Goal: Task Accomplishment & Management: Use online tool/utility

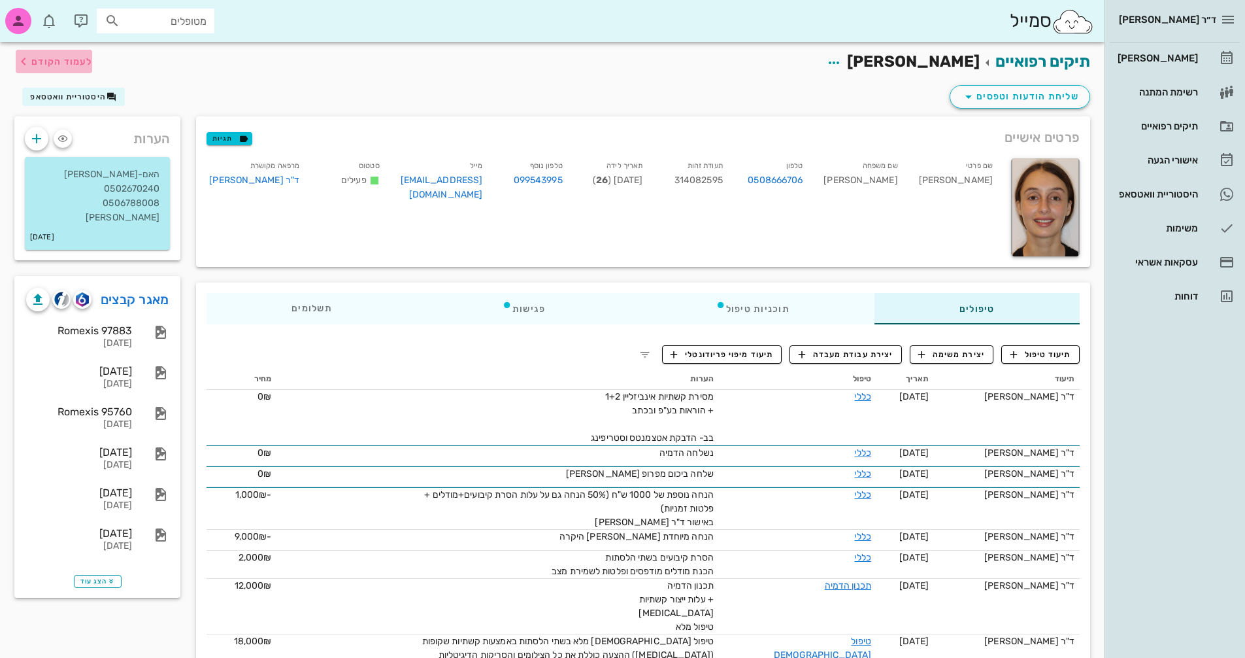
click at [54, 61] on span "לעמוד הקודם" at bounding box center [61, 61] width 61 height 11
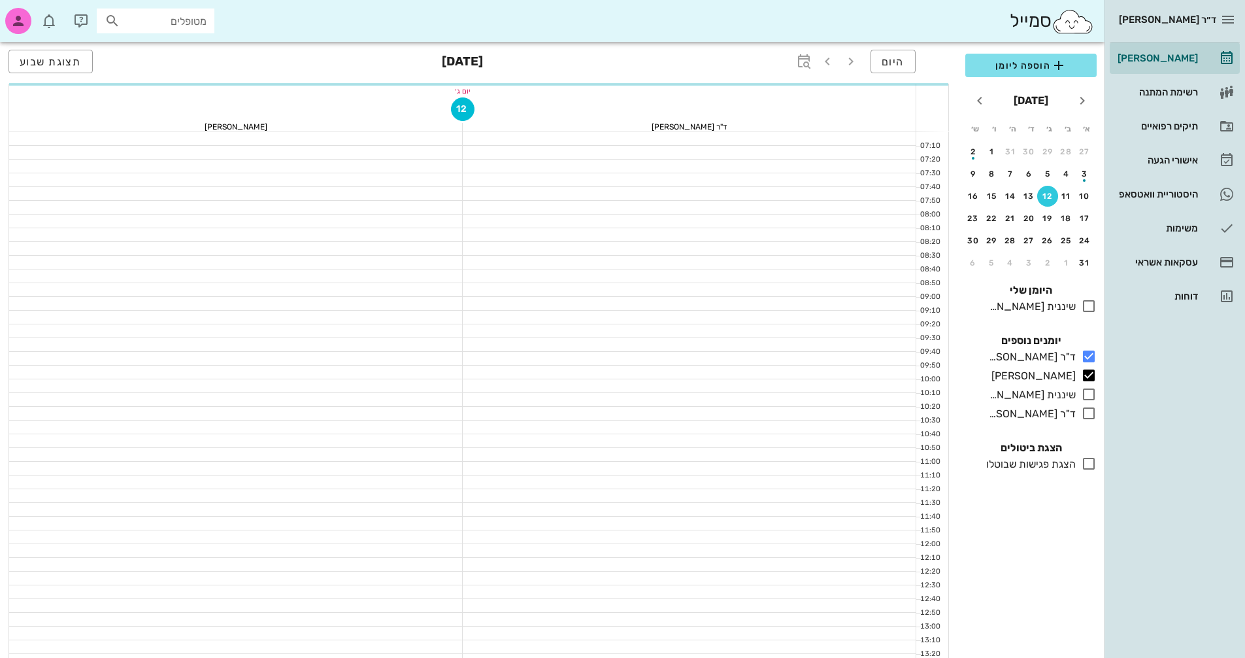
scroll to position [392, 0]
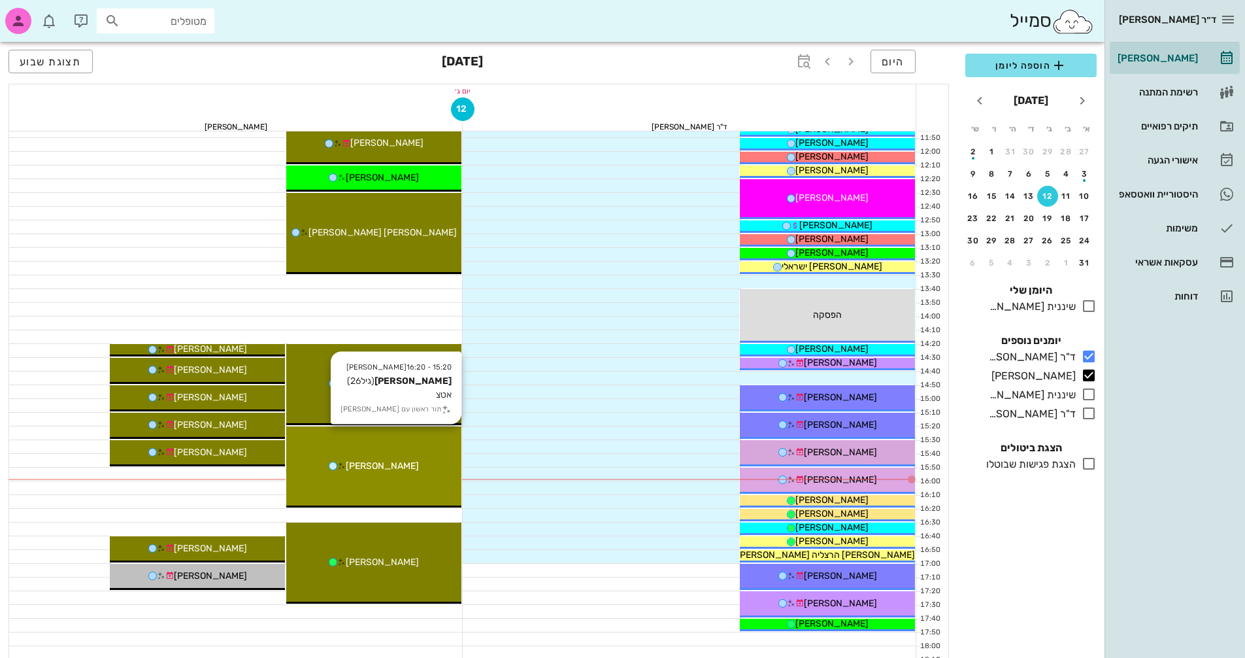
click at [424, 465] on div "[PERSON_NAME]" at bounding box center [373, 466] width 175 height 14
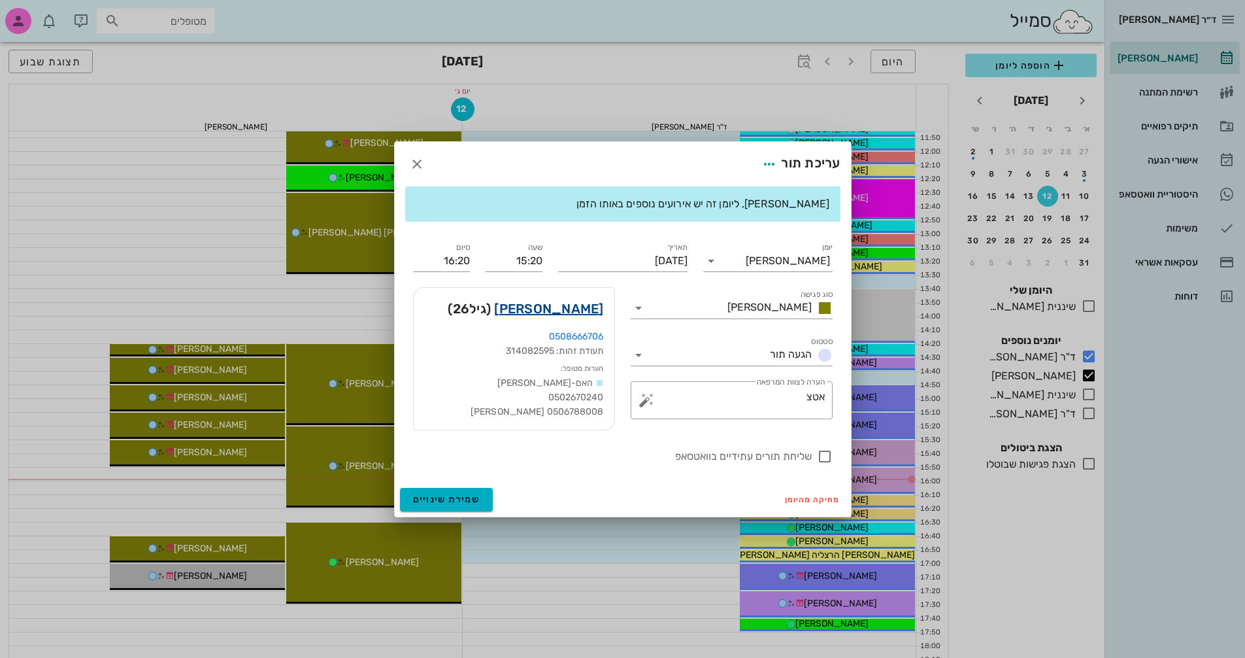
click at [568, 314] on link "[PERSON_NAME]" at bounding box center [548, 308] width 109 height 21
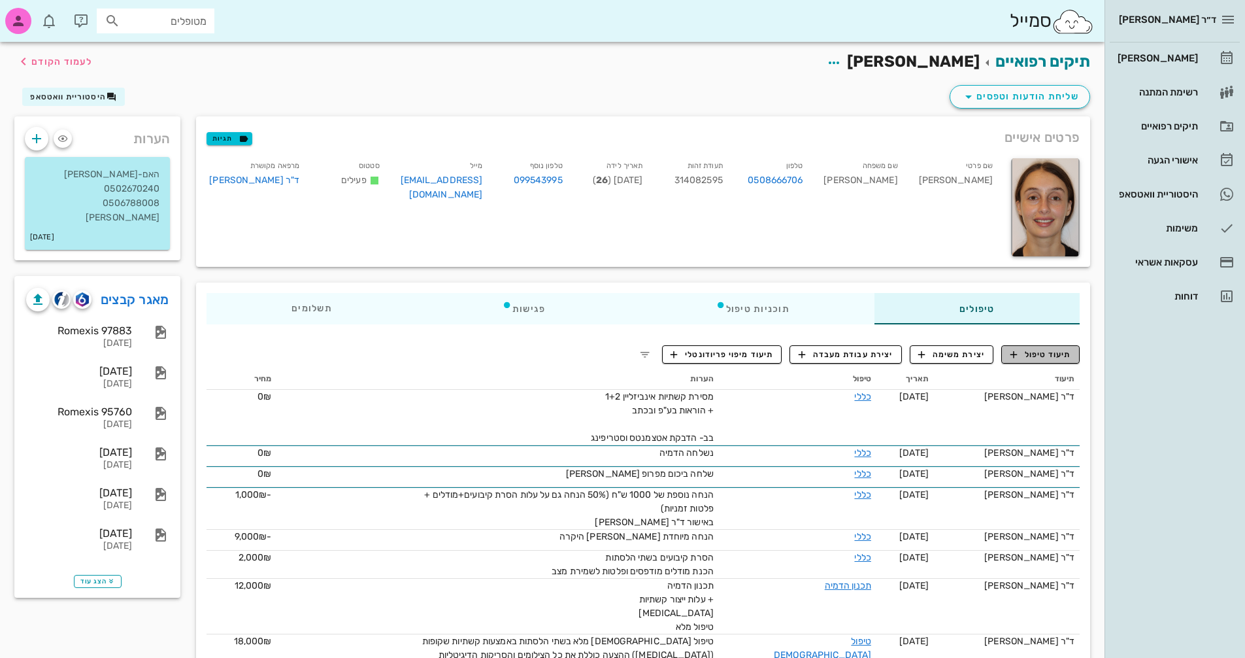
click at [1049, 357] on span "תיעוד טיפול" at bounding box center [1041, 354] width 61 height 12
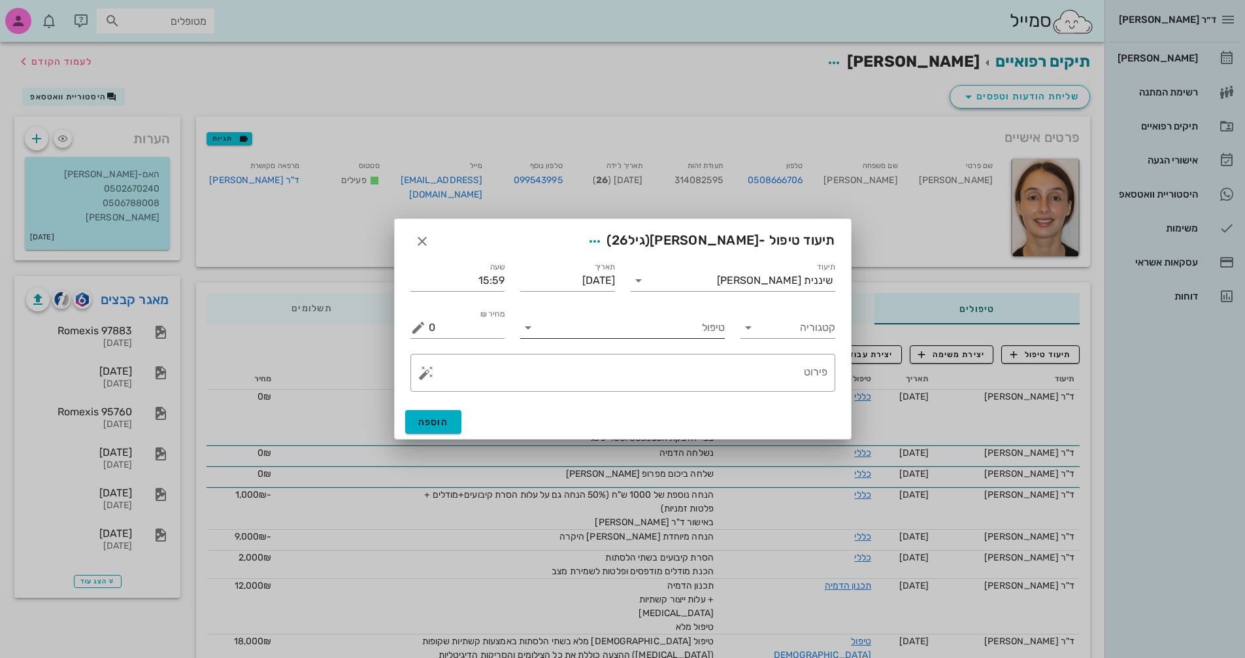
click at [528, 328] on icon at bounding box center [528, 328] width 16 height 16
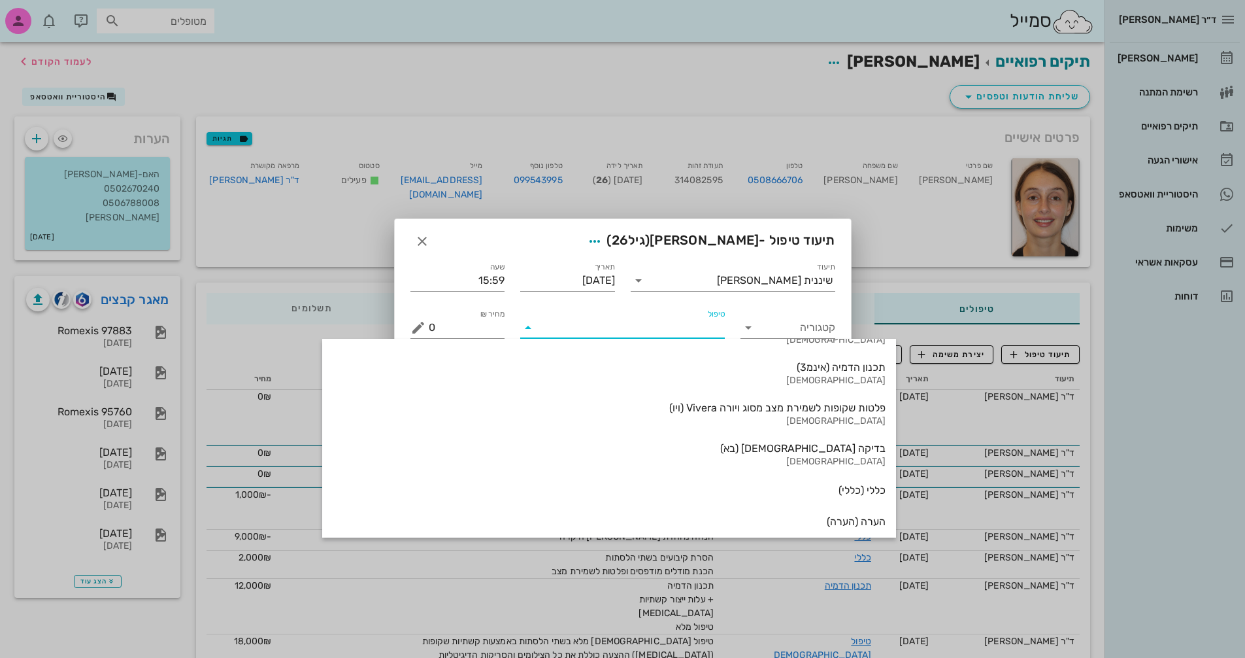
scroll to position [1364, 0]
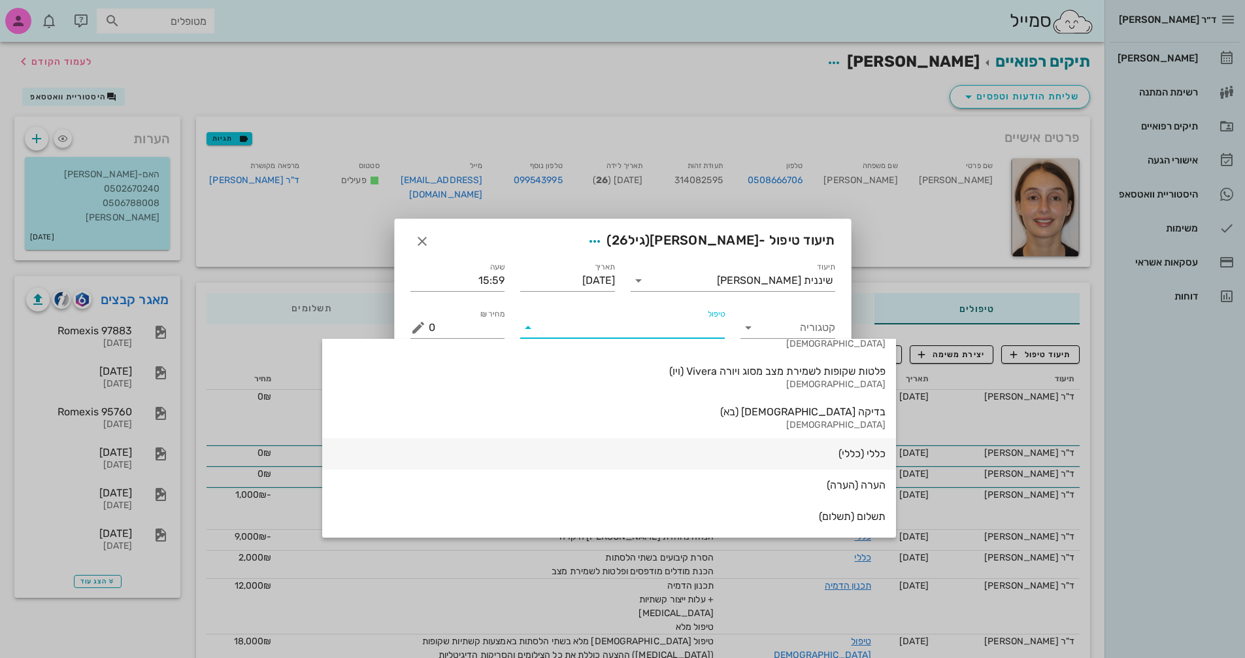
click at [692, 448] on div "כללי (כללי)" at bounding box center [609, 453] width 553 height 12
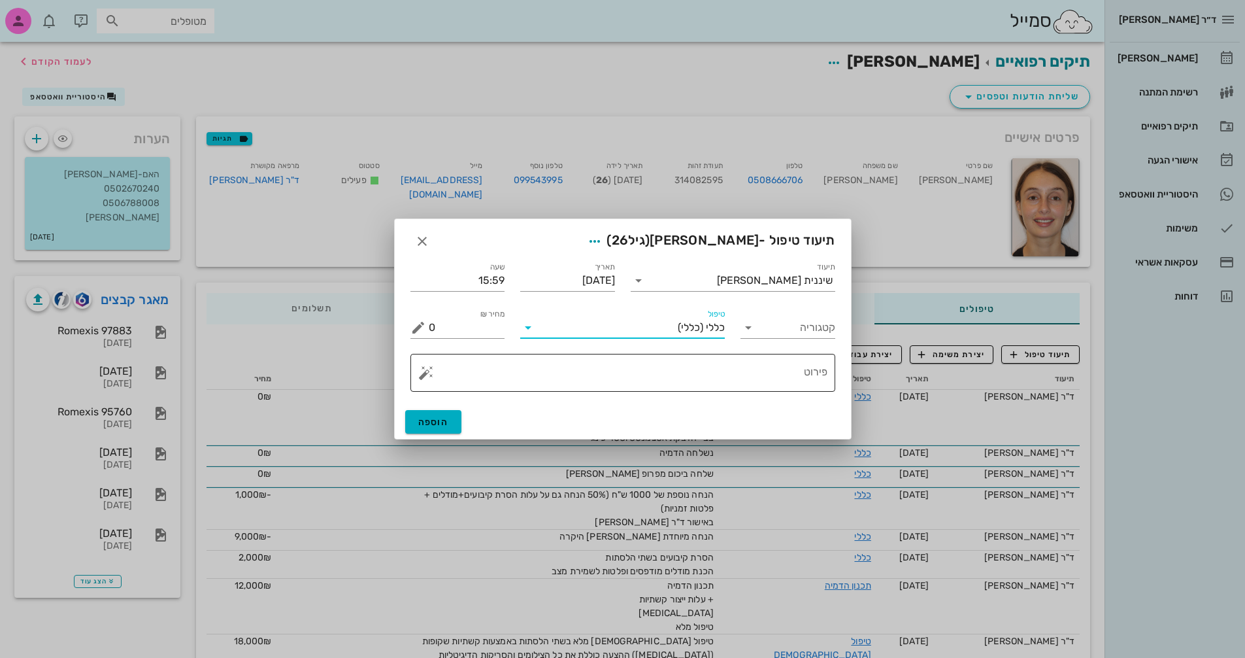
click at [422, 379] on button "button" at bounding box center [426, 373] width 16 height 16
click at [448, 322] on div "[MEDICAL_DATA]" at bounding box center [471, 320] width 107 height 26
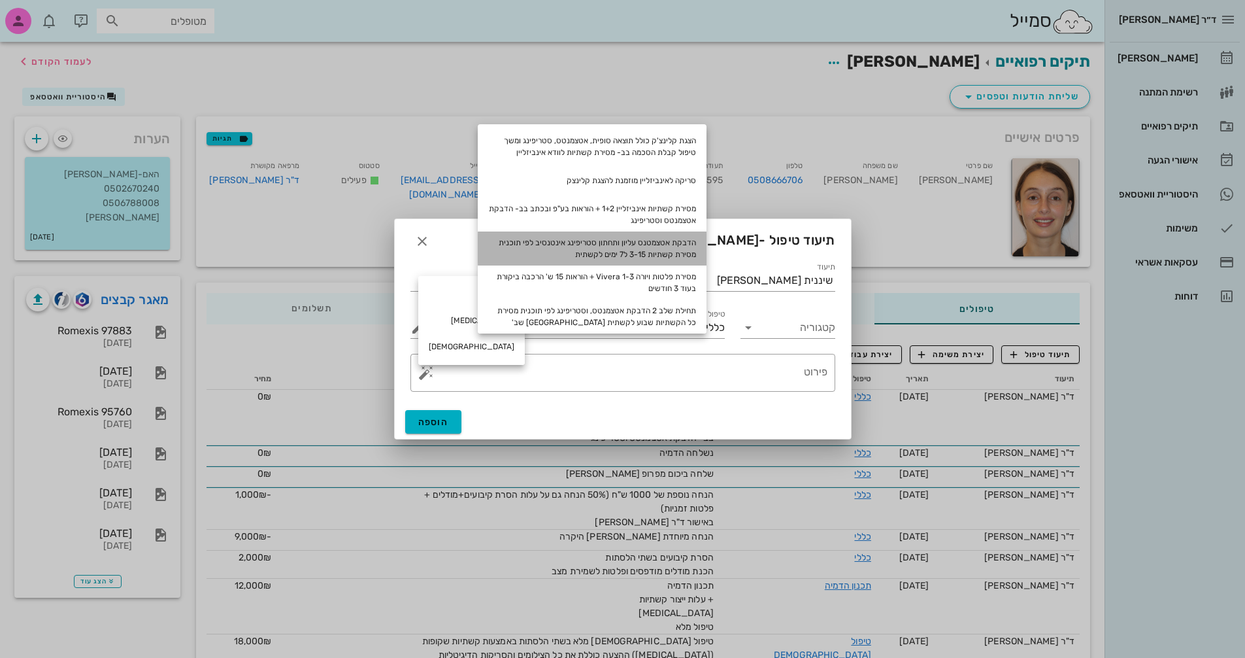
click at [641, 245] on div "הדבקת אטצמטנס עליון ותחתון סטריפינג אינטנסיב לפי תוכנית מסירת קשתיות 3-15 ל7 ימ…" at bounding box center [592, 248] width 229 height 34
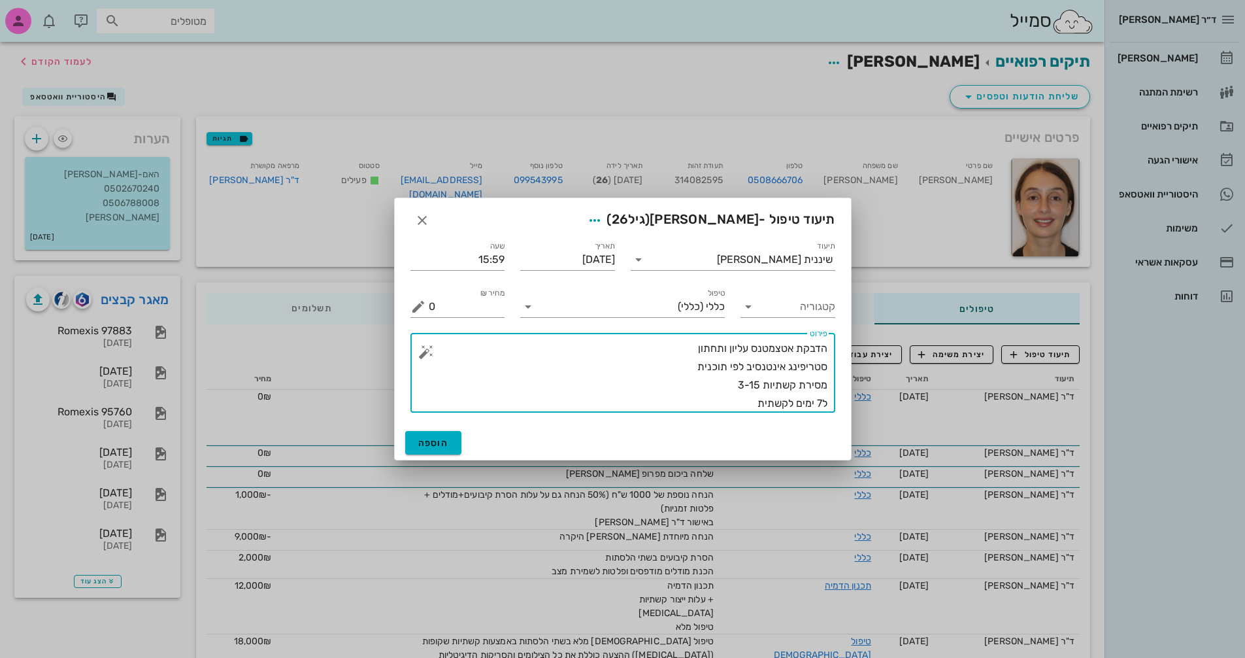
drag, startPoint x: 749, startPoint y: 384, endPoint x: 761, endPoint y: 382, distance: 11.8
click at [761, 382] on textarea "הדבקת אטצמטנס עליון ותחתון סטריפינג אינטנסיב לפי תוכנית מסירת קשתיות 3-15 ל7 ימ…" at bounding box center [628, 375] width 399 height 73
drag, startPoint x: 816, startPoint y: 400, endPoint x: 824, endPoint y: 401, distance: 8.5
click at [824, 401] on textarea "הדבקת אטצמטנס עליון ותחתון סטריפינג אינטנסיב לפי תוכנית מסירת קשתיות 3-20 ל7 ימ…" at bounding box center [628, 375] width 399 height 73
click at [690, 348] on textarea "הדבקת אטצמטנס עליון ותחתון סטריפינג אינטנסיב לפי תוכנית מסירת קשתיות 3-20 ל10 י…" at bounding box center [628, 375] width 399 height 73
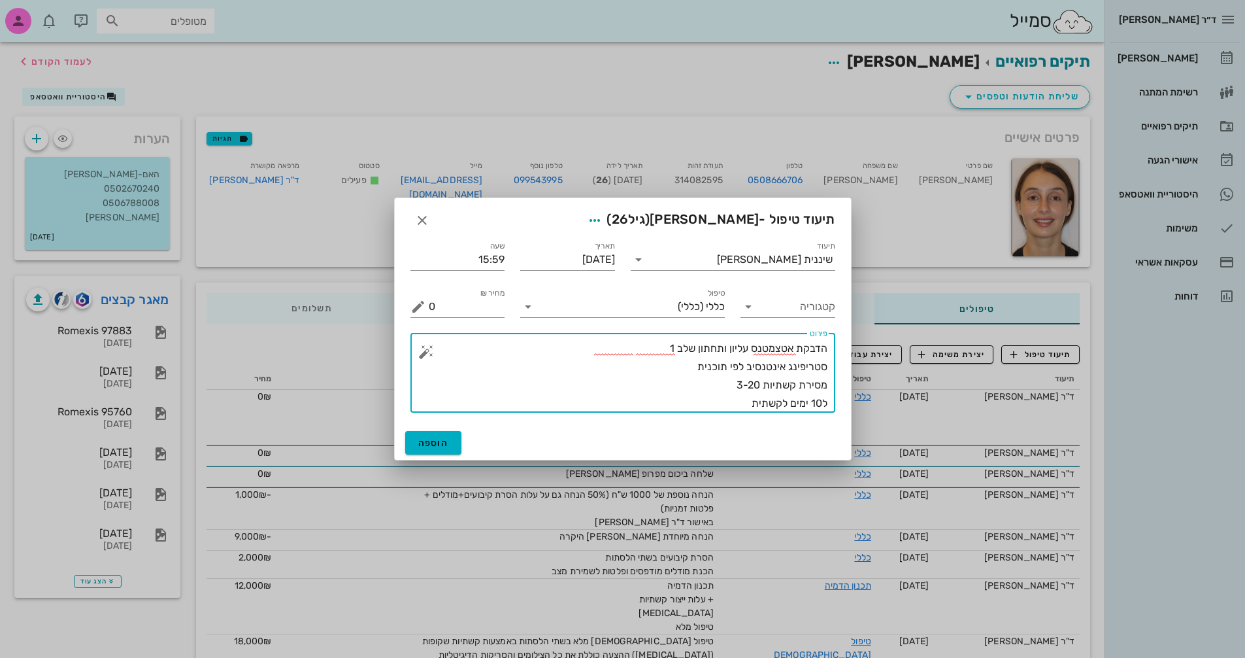
click at [739, 404] on textarea "הדבקת אטצמטנס עליון ותחתון שלב 1 סטריפינג אינטנסיב לפי תוכנית מסירת קשתיות 3-20…" at bounding box center [628, 375] width 399 height 73
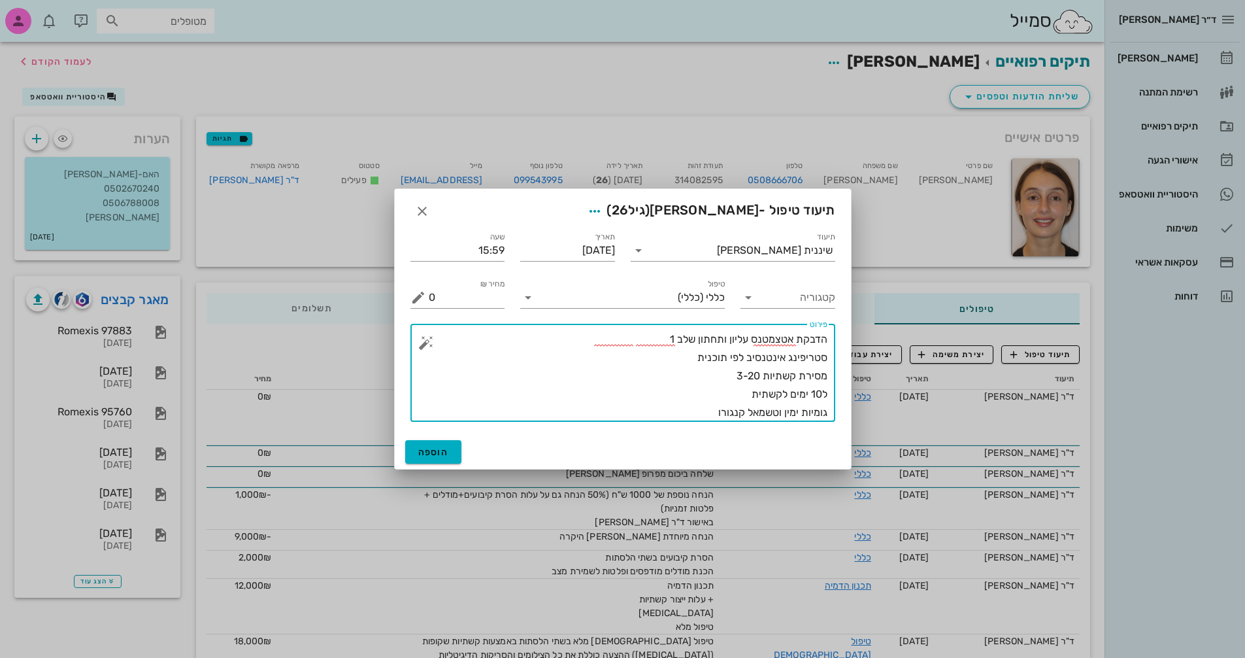
click at [773, 410] on textarea "הדבקת אטצמטנס עליון ותחתון שלב 1 סטריפינג אינטנסיב לפי תוכנית מסירת קשתיות 3-20…" at bounding box center [628, 376] width 399 height 92
click at [716, 408] on textarea "הדבקת אטצמטנס עליון ותחתון שלב 1 סטריפינג אינטנסיב לפי תוכנית מסירת קשתיות 3-20…" at bounding box center [628, 376] width 399 height 92
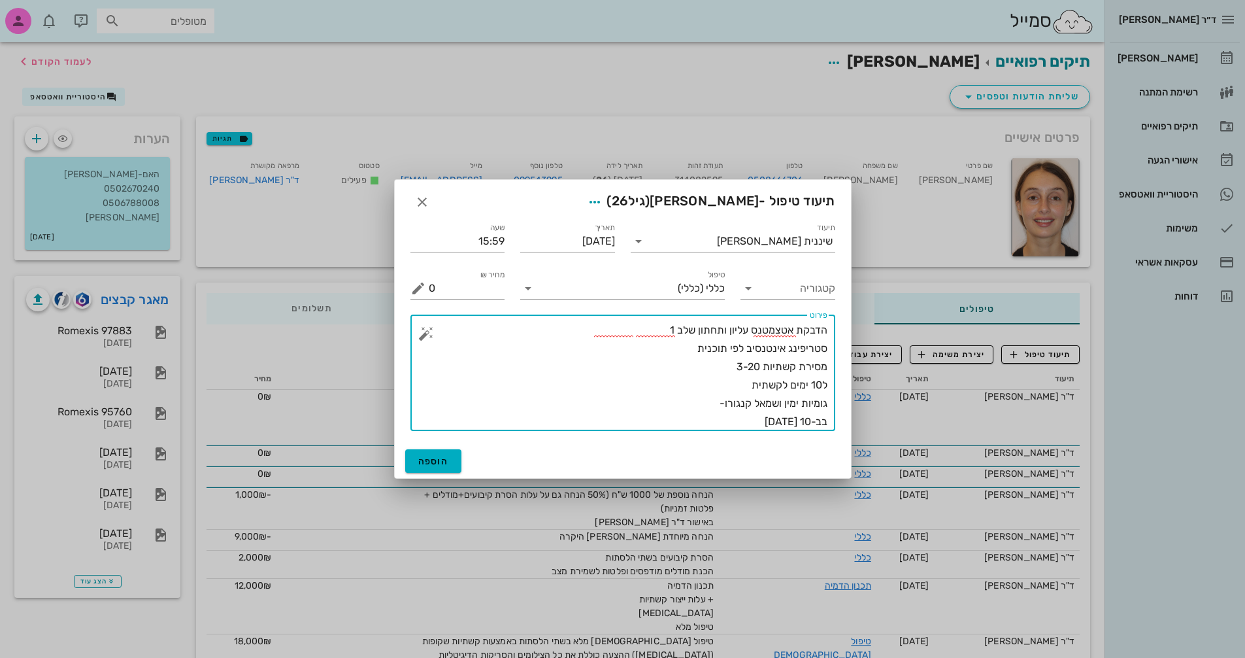
click at [691, 406] on textarea "הדבקת אטצמטנס עליון ותחתון שלב 1 סטריפינג אינטנסיב לפי תוכנית מסירת קשתיות 3-20…" at bounding box center [628, 376] width 399 height 110
type textarea "הדבקת אטצמטנס עליון ותחתון שלב 1 סטריפינג אינטנסיב לפי תוכנית מסירת קשתיות 3-20…"
click at [424, 465] on span "הוספה" at bounding box center [433, 461] width 31 height 11
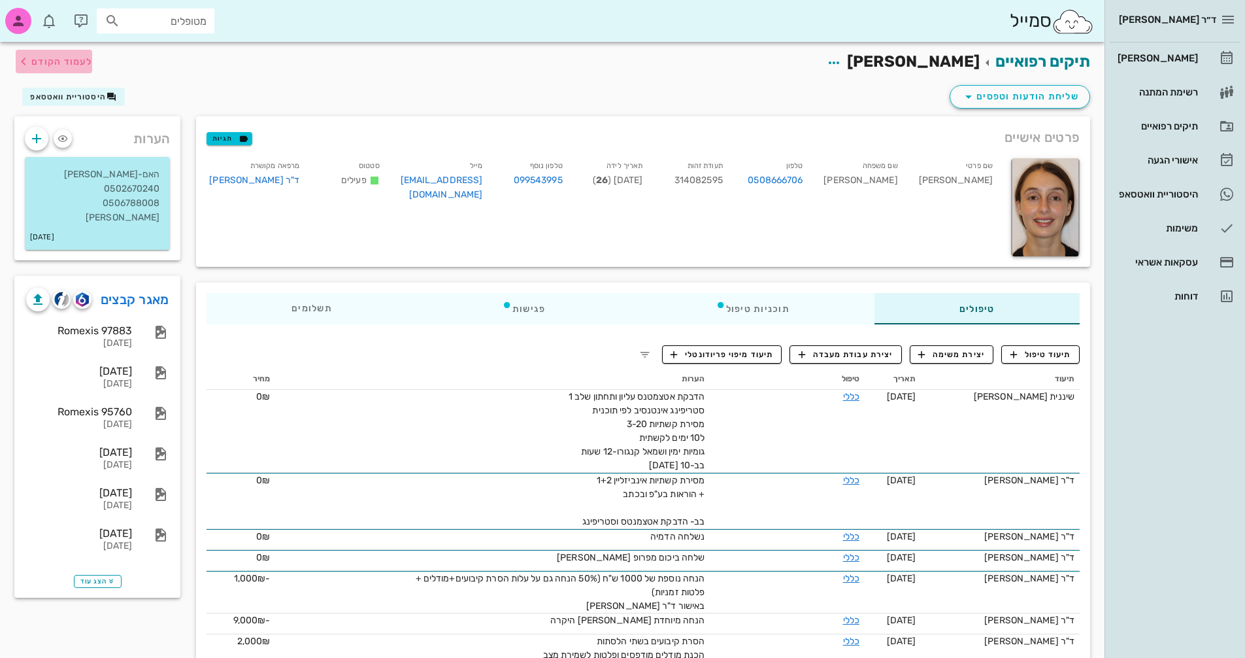
click at [63, 59] on span "לעמוד הקודם" at bounding box center [61, 61] width 61 height 11
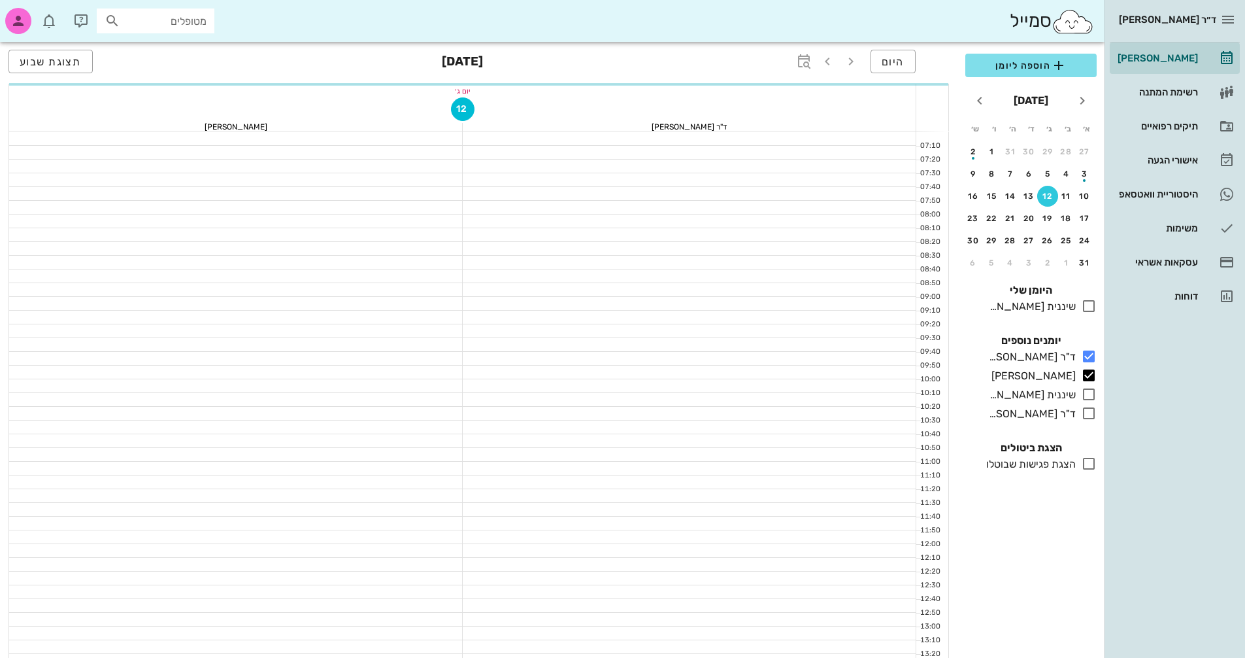
scroll to position [392, 0]
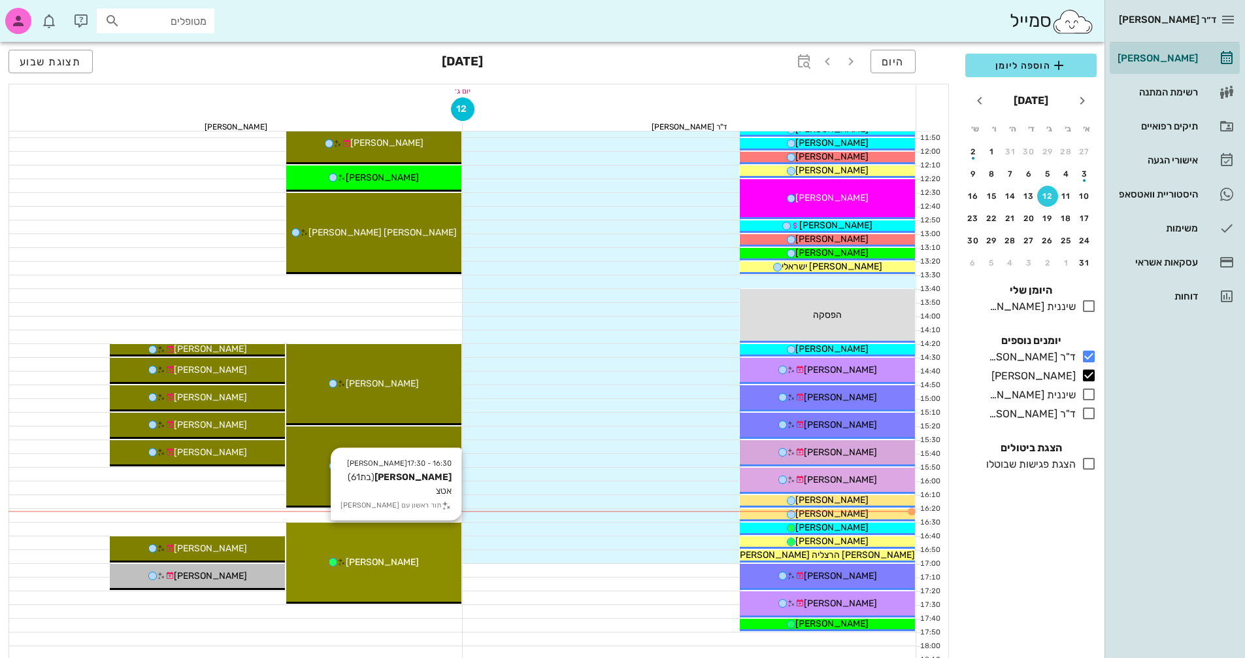
click at [400, 562] on span "[PERSON_NAME]" at bounding box center [382, 561] width 73 height 11
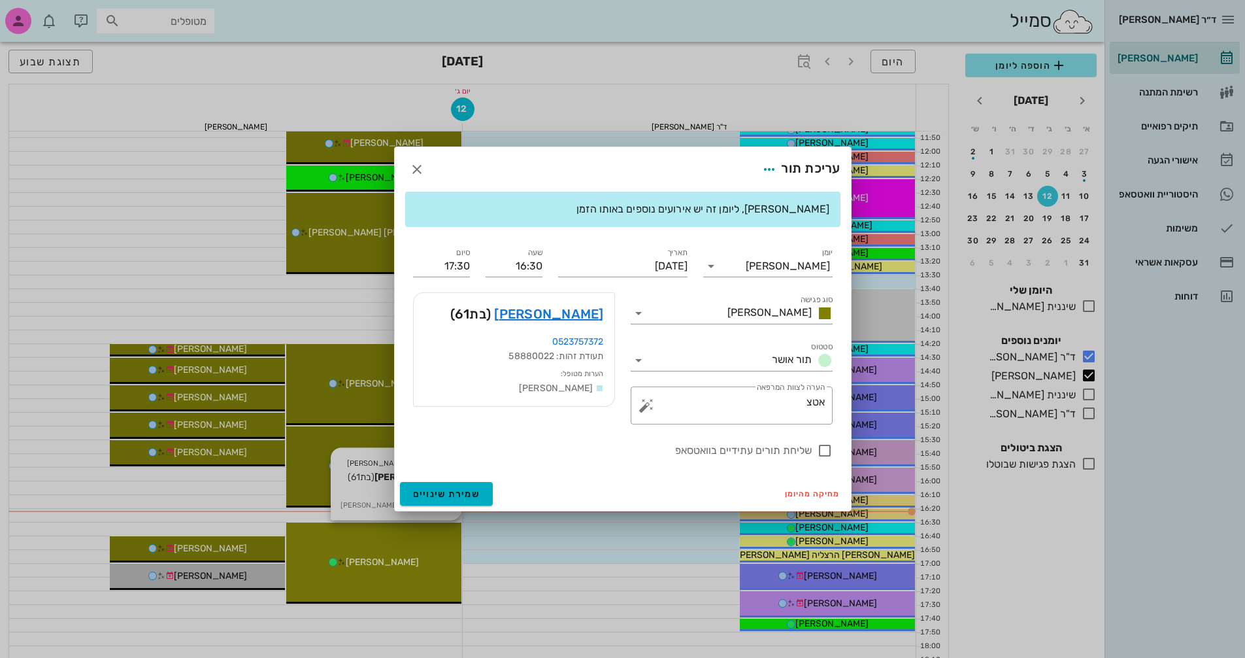
click at [400, 562] on div at bounding box center [622, 329] width 1245 height 658
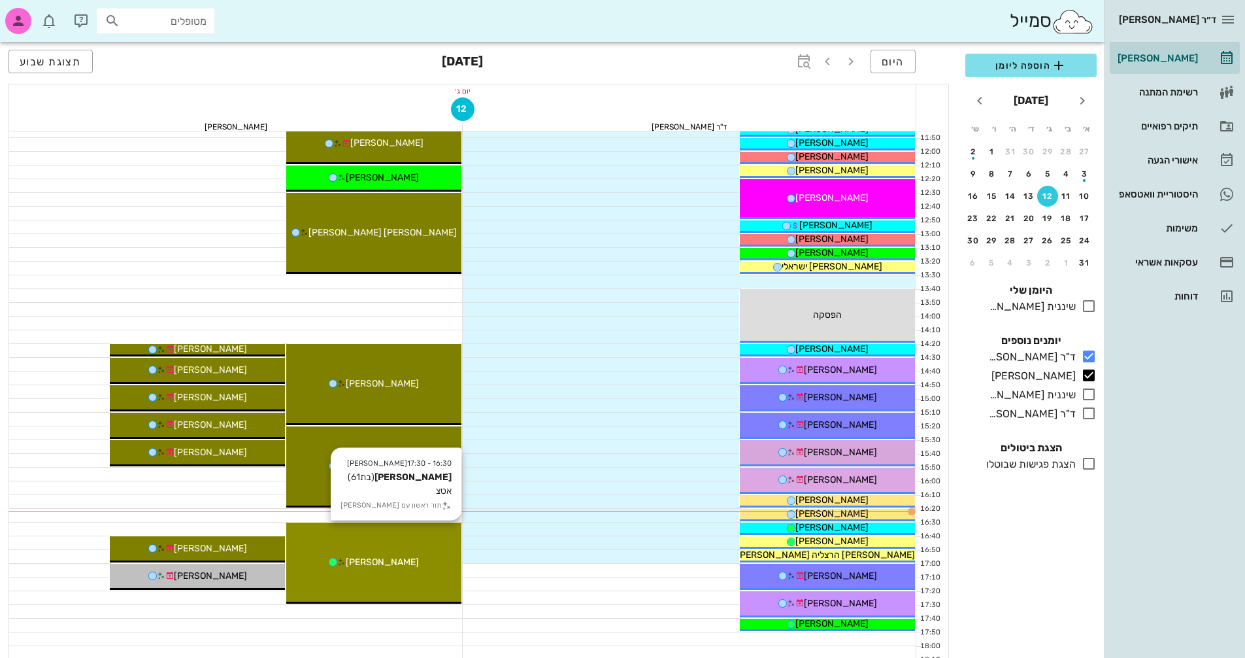
click at [443, 556] on div "[PERSON_NAME]" at bounding box center [373, 562] width 175 height 14
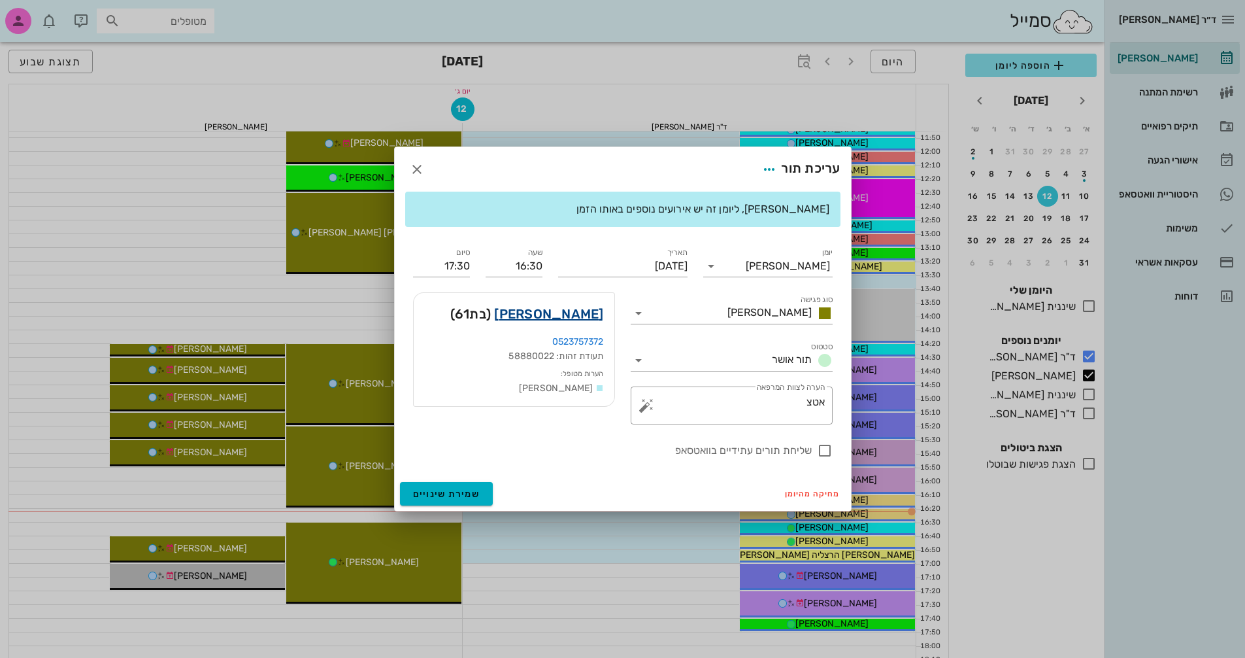
click at [588, 312] on link "[PERSON_NAME]" at bounding box center [548, 313] width 109 height 21
